Goal: Task Accomplishment & Management: Use online tool/utility

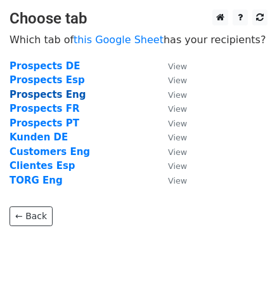
click at [64, 92] on strong "Prospects Eng" at bounding box center [48, 94] width 76 height 11
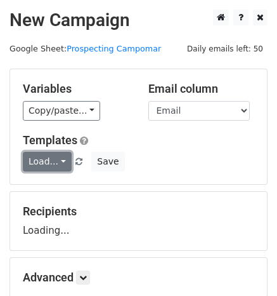
click at [61, 160] on link "Load..." at bounding box center [47, 162] width 49 height 20
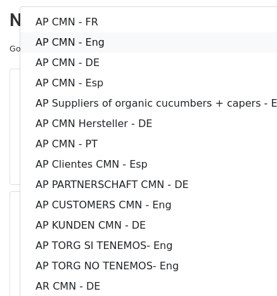
click at [119, 44] on link "AP CMN - Eng" at bounding box center [162, 42] width 285 height 20
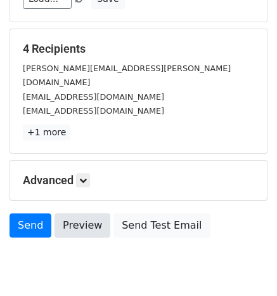
scroll to position [190, 0]
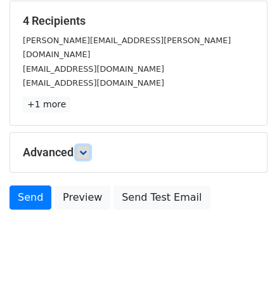
click at [82, 148] on icon at bounding box center [83, 152] width 8 height 8
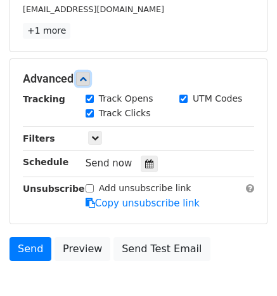
scroll to position [317, 0]
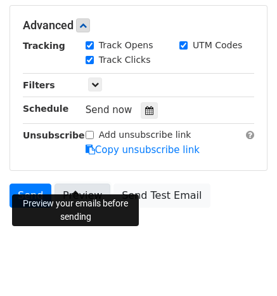
click at [80, 185] on link "Preview" at bounding box center [83, 195] width 56 height 24
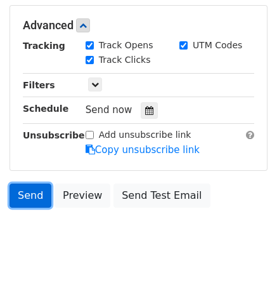
click at [36, 183] on link "Send" at bounding box center [31, 195] width 42 height 24
